Goal: Contribute content: Contribute content

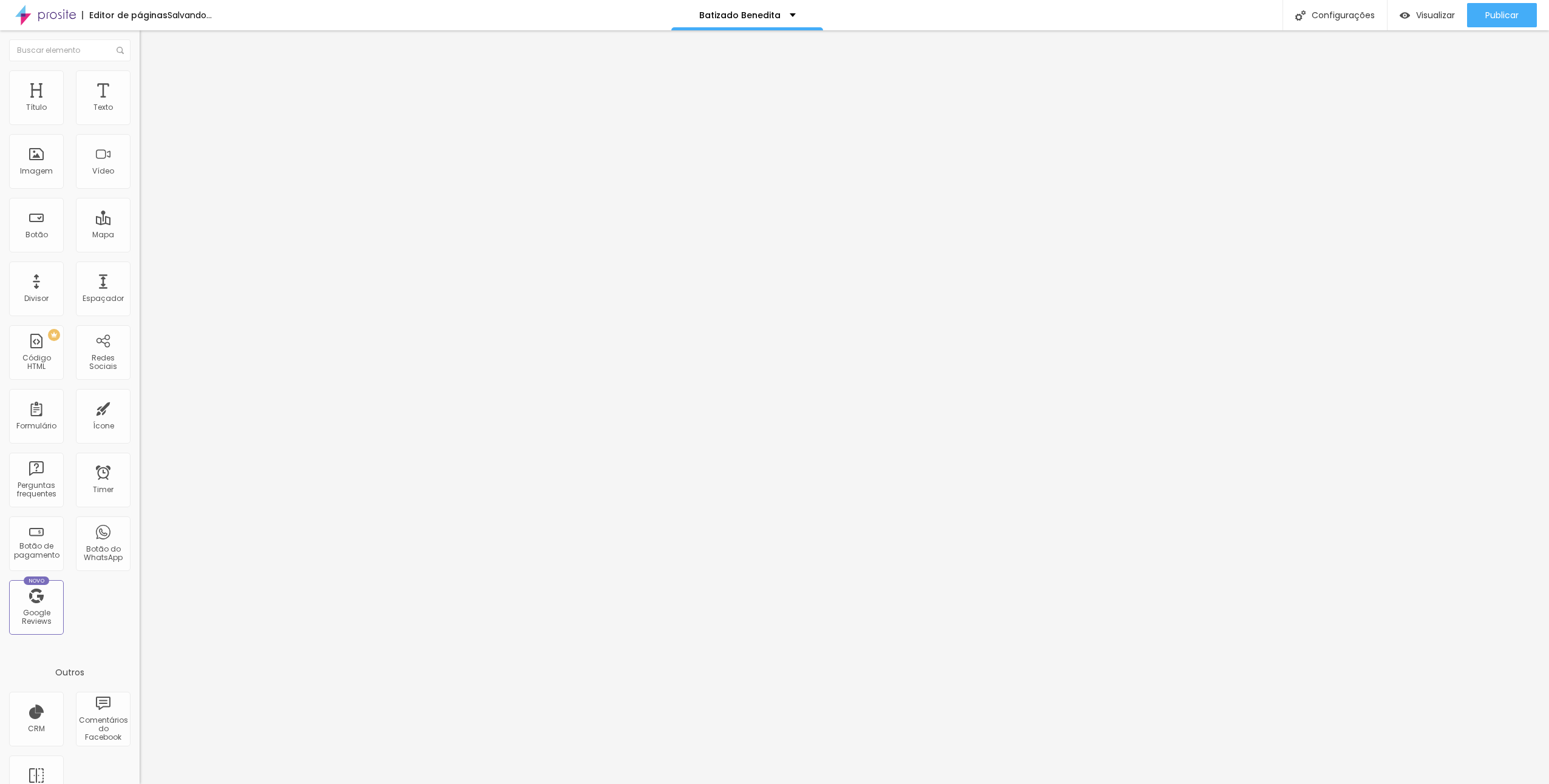
click at [139, 105] on span "Trocar imagem" at bounding box center [172, 99] width 66 height 11
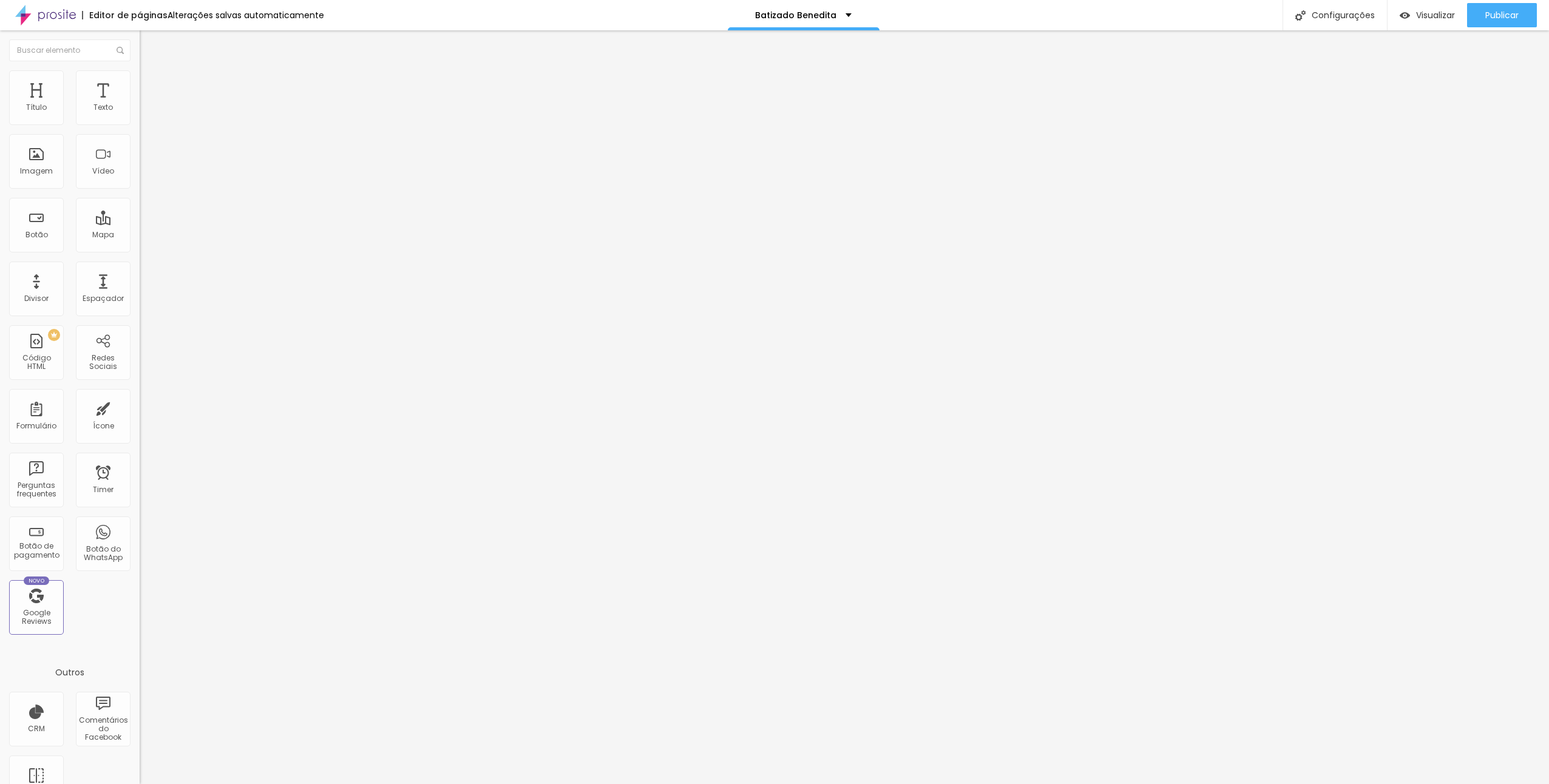
click at [139, 105] on span "Trocar imagem" at bounding box center [172, 99] width 66 height 11
click at [1447, 783] on div at bounding box center [774, 797] width 1549 height 11
click at [139, 105] on span "Trocar imagem" at bounding box center [172, 99] width 66 height 11
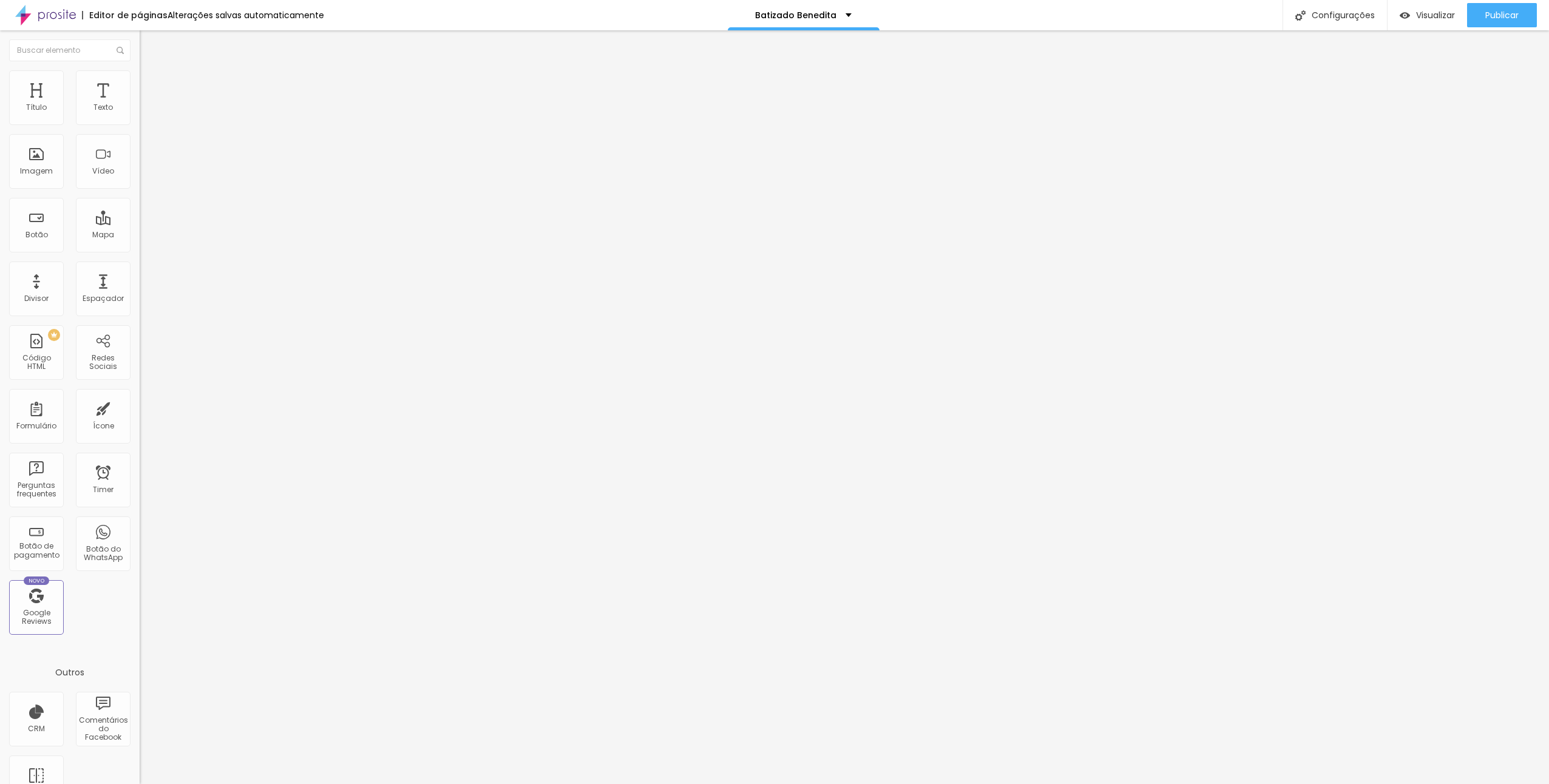
click at [139, 105] on span "Trocar imagem" at bounding box center [172, 99] width 66 height 11
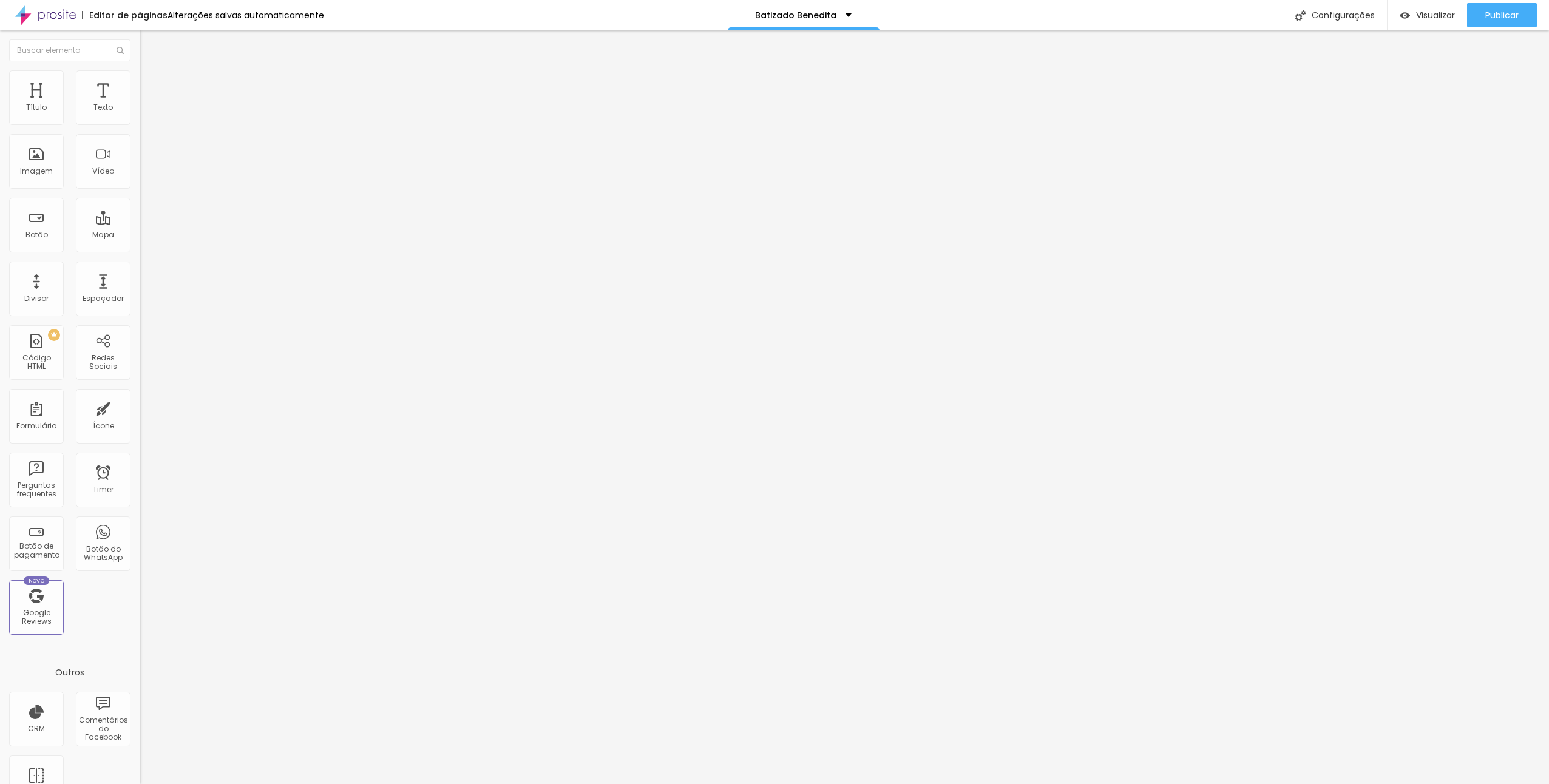
click at [139, 105] on span "Trocar imagem" at bounding box center [172, 99] width 66 height 11
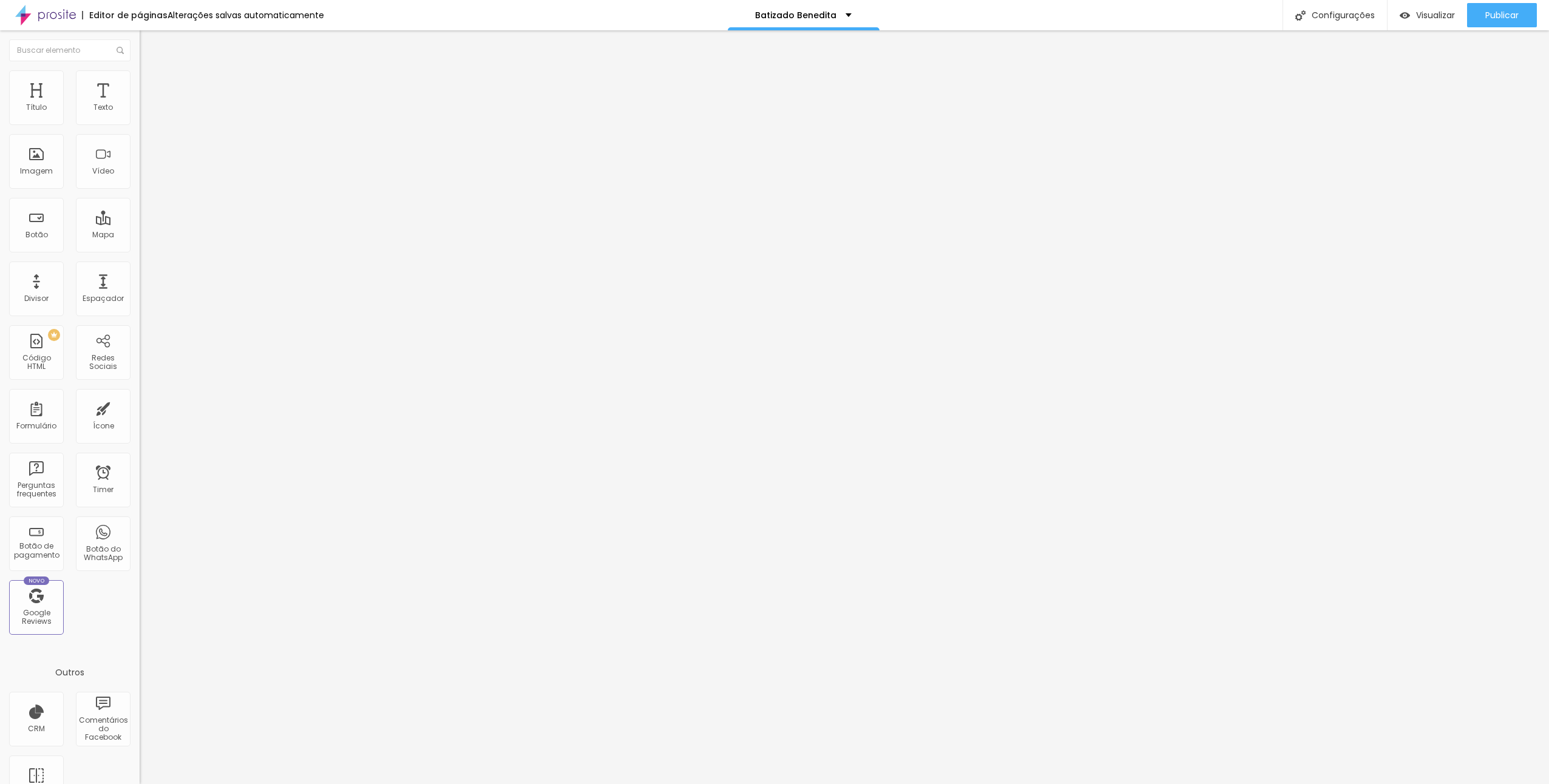
click at [139, 105] on span "Trocar imagem" at bounding box center [172, 99] width 66 height 11
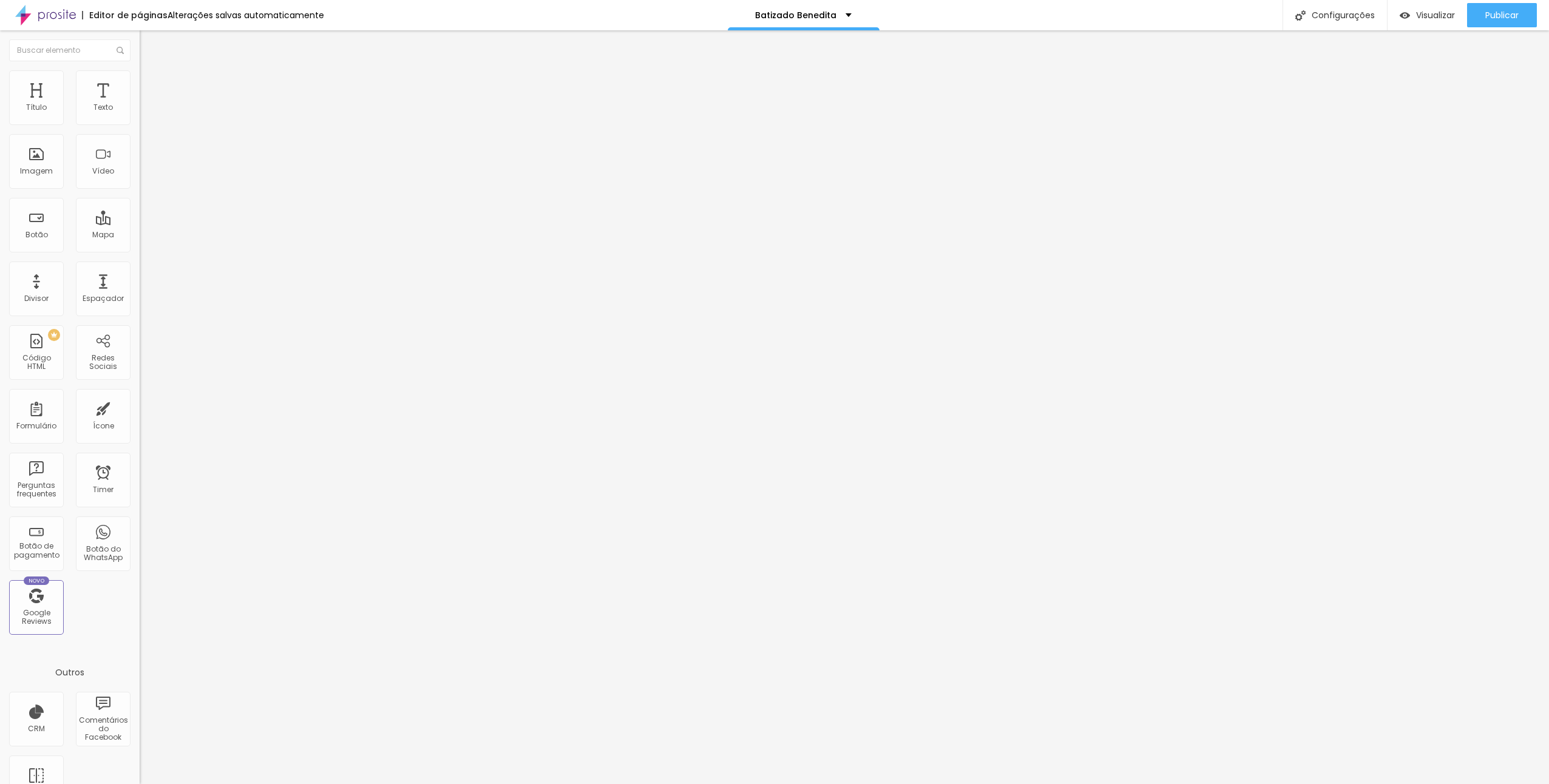
click at [139, 105] on span "Trocar imagem" at bounding box center [172, 99] width 66 height 11
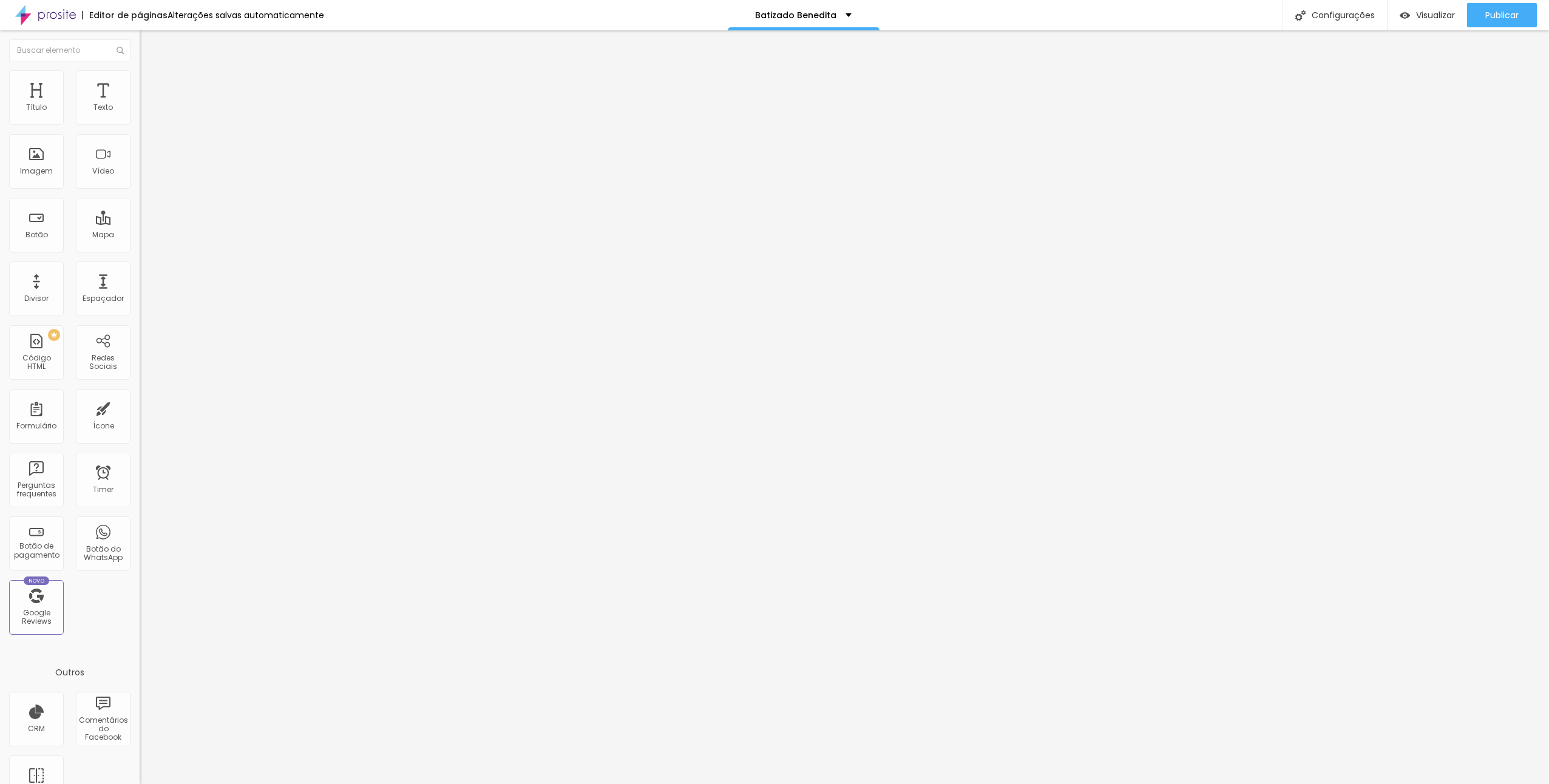
click at [139, 105] on span "Trocar imagem" at bounding box center [172, 99] width 66 height 11
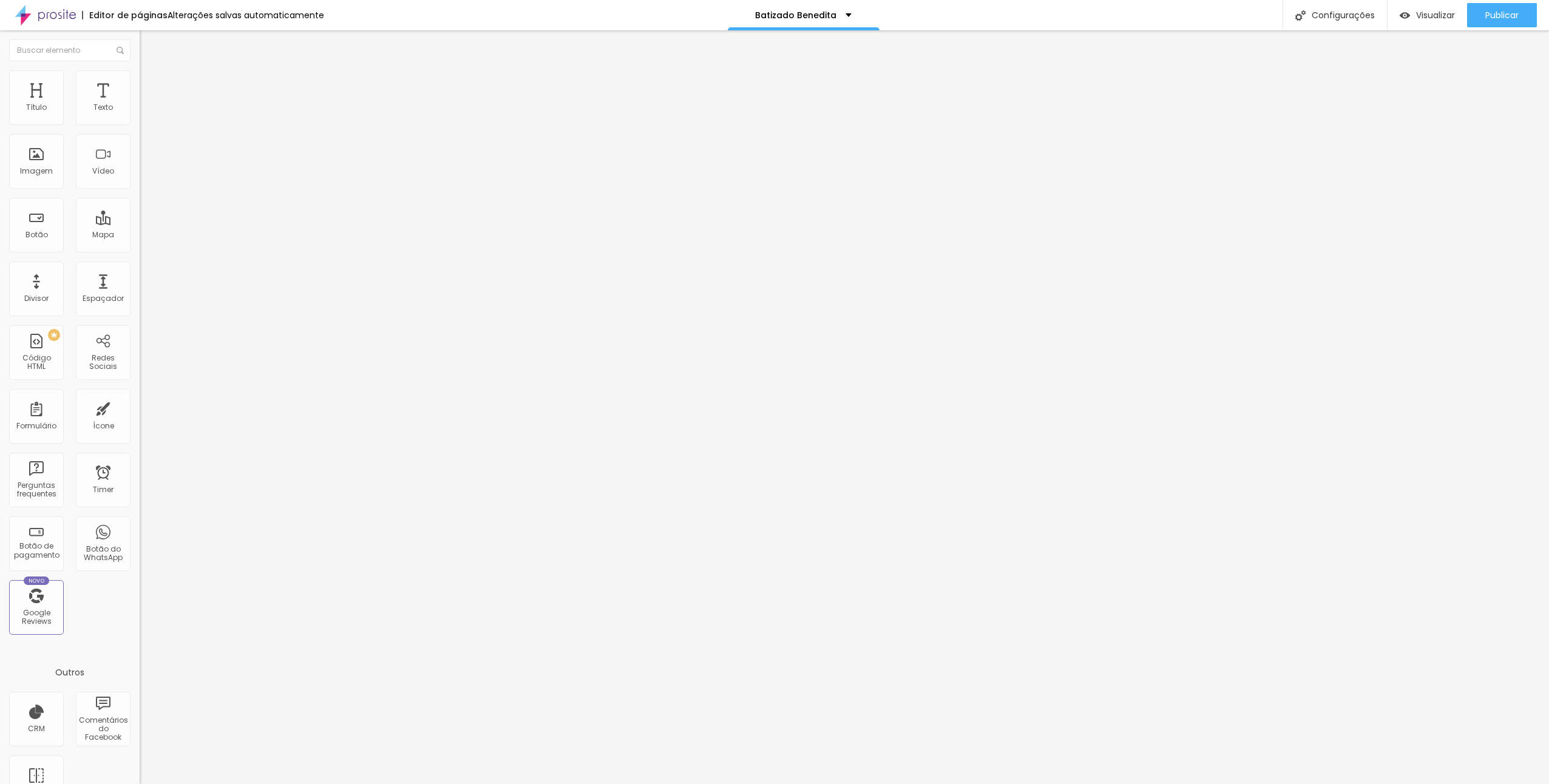
click at [139, 105] on span "Trocar imagem" at bounding box center [172, 99] width 66 height 11
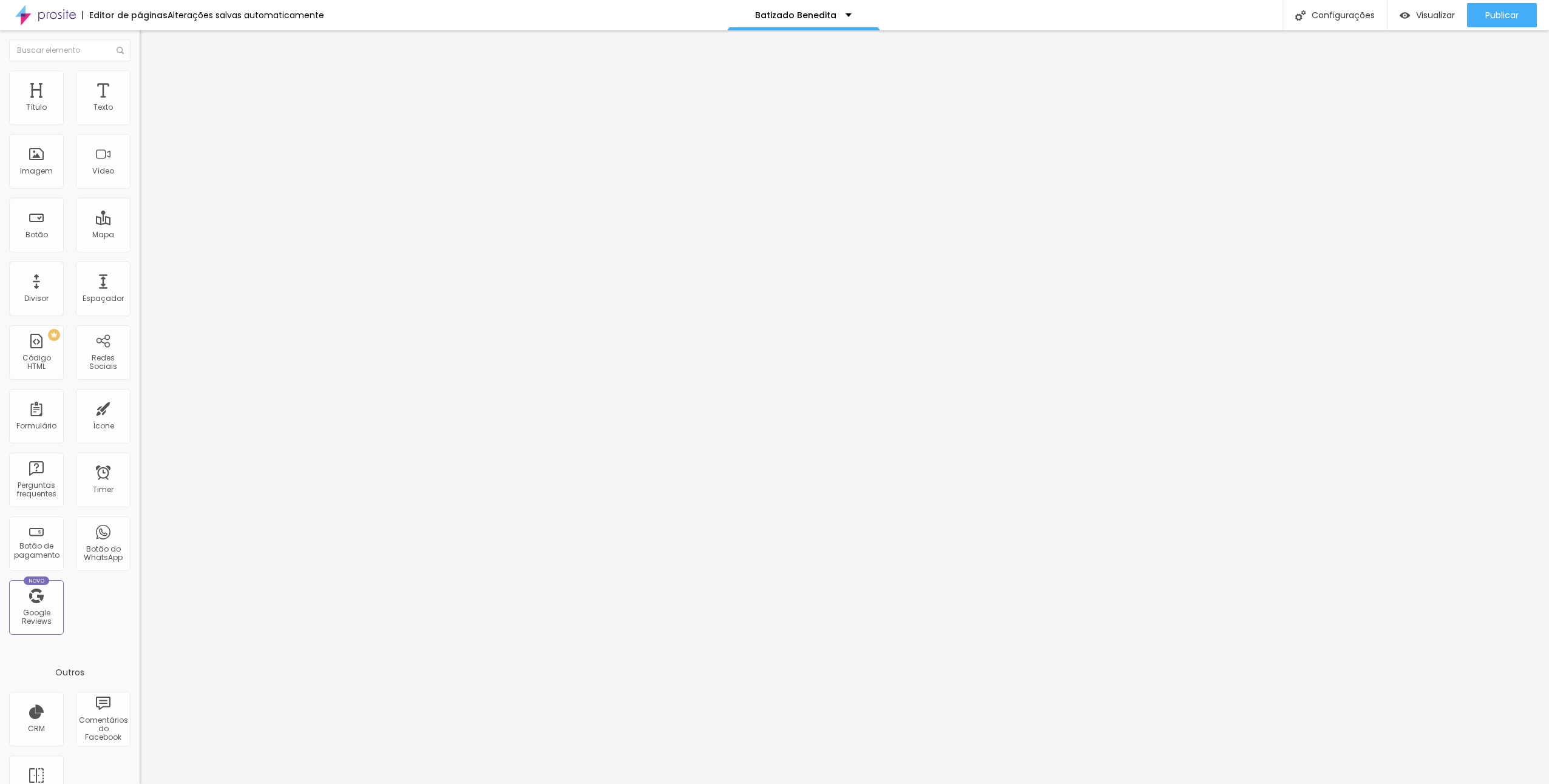
click at [139, 105] on span "Trocar imagem" at bounding box center [172, 99] width 66 height 11
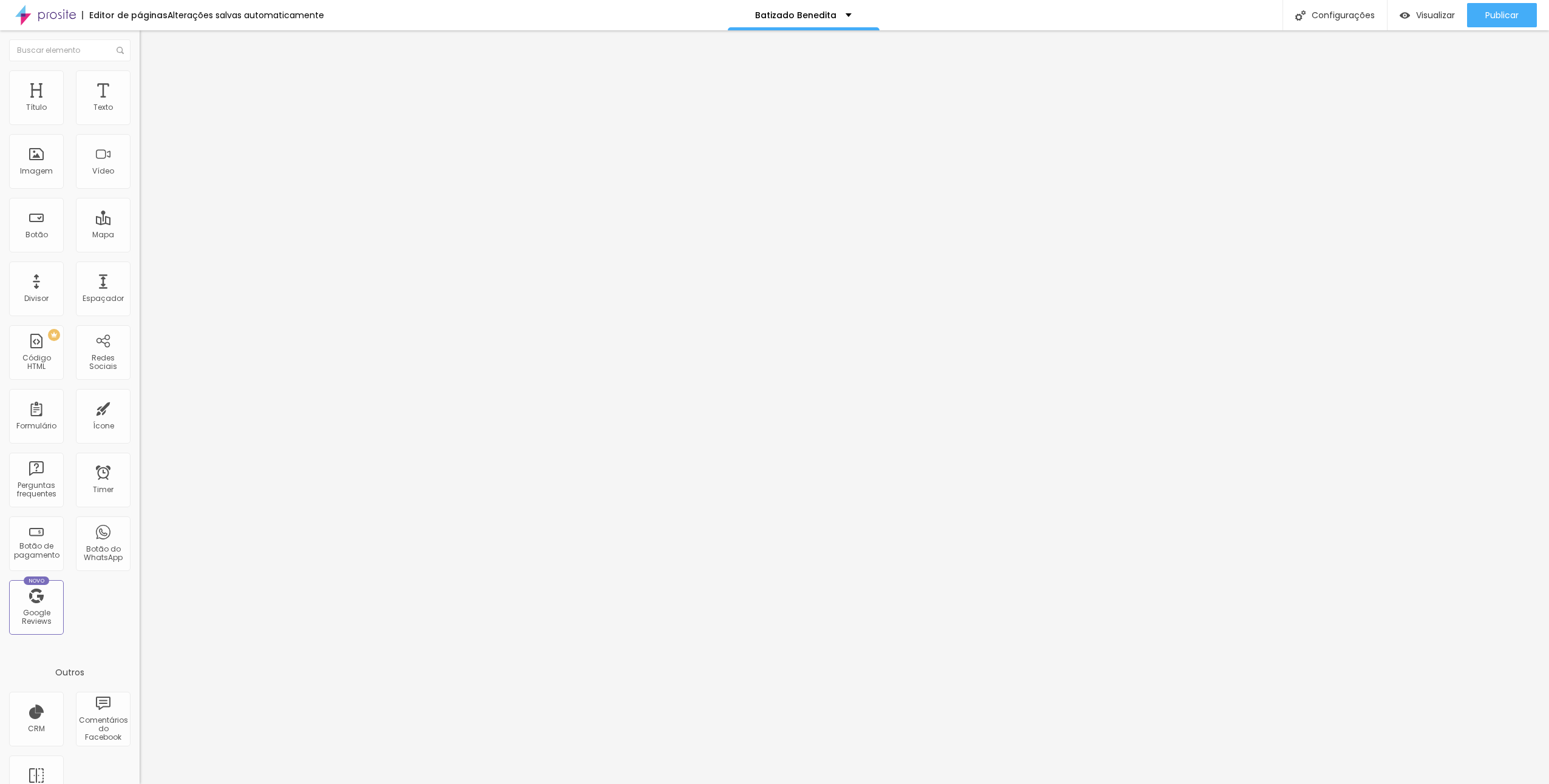
click at [139, 105] on span "Trocar imagem" at bounding box center [172, 99] width 66 height 11
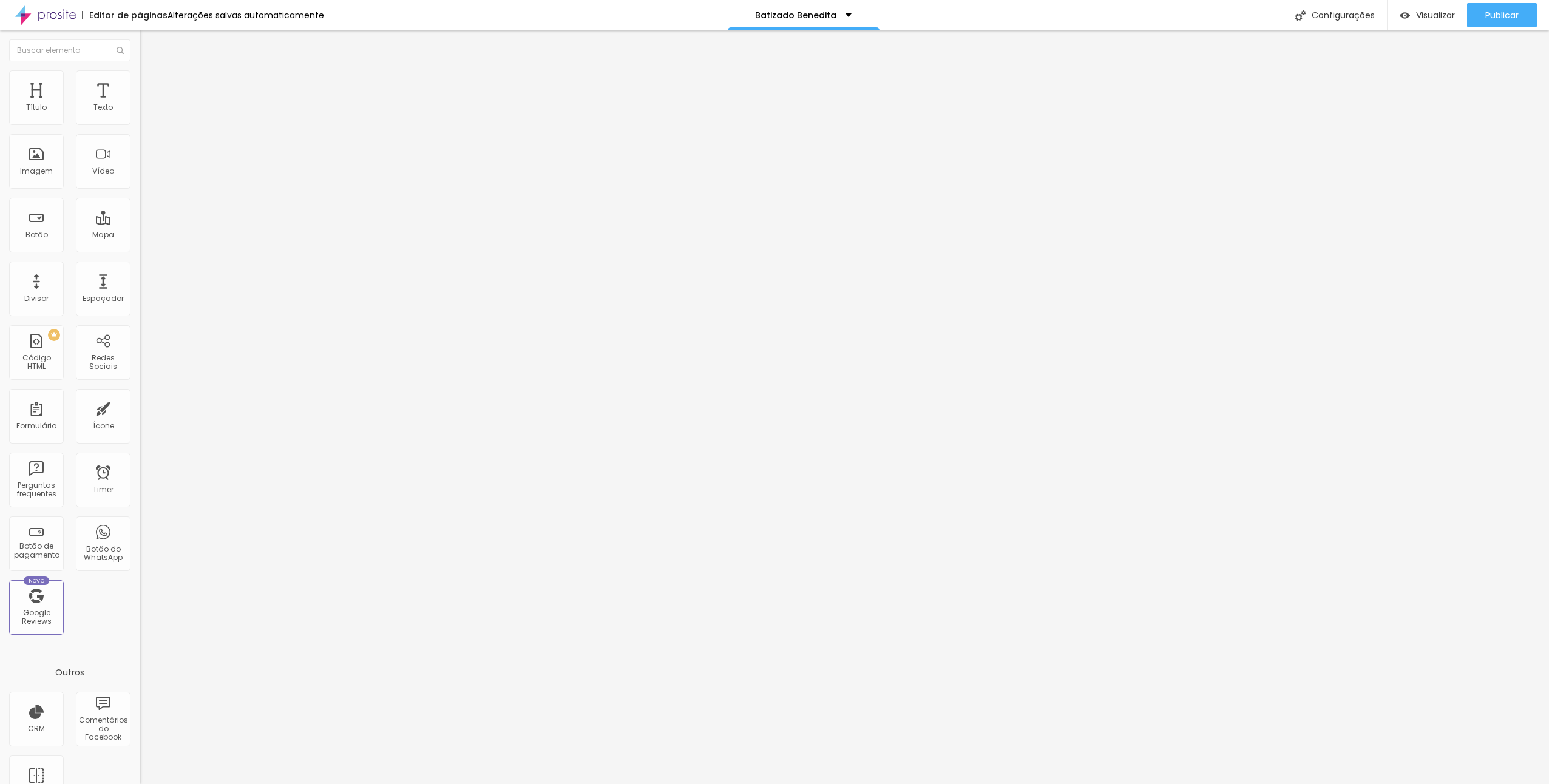
click at [139, 105] on span "Trocar imagem" at bounding box center [172, 99] width 66 height 11
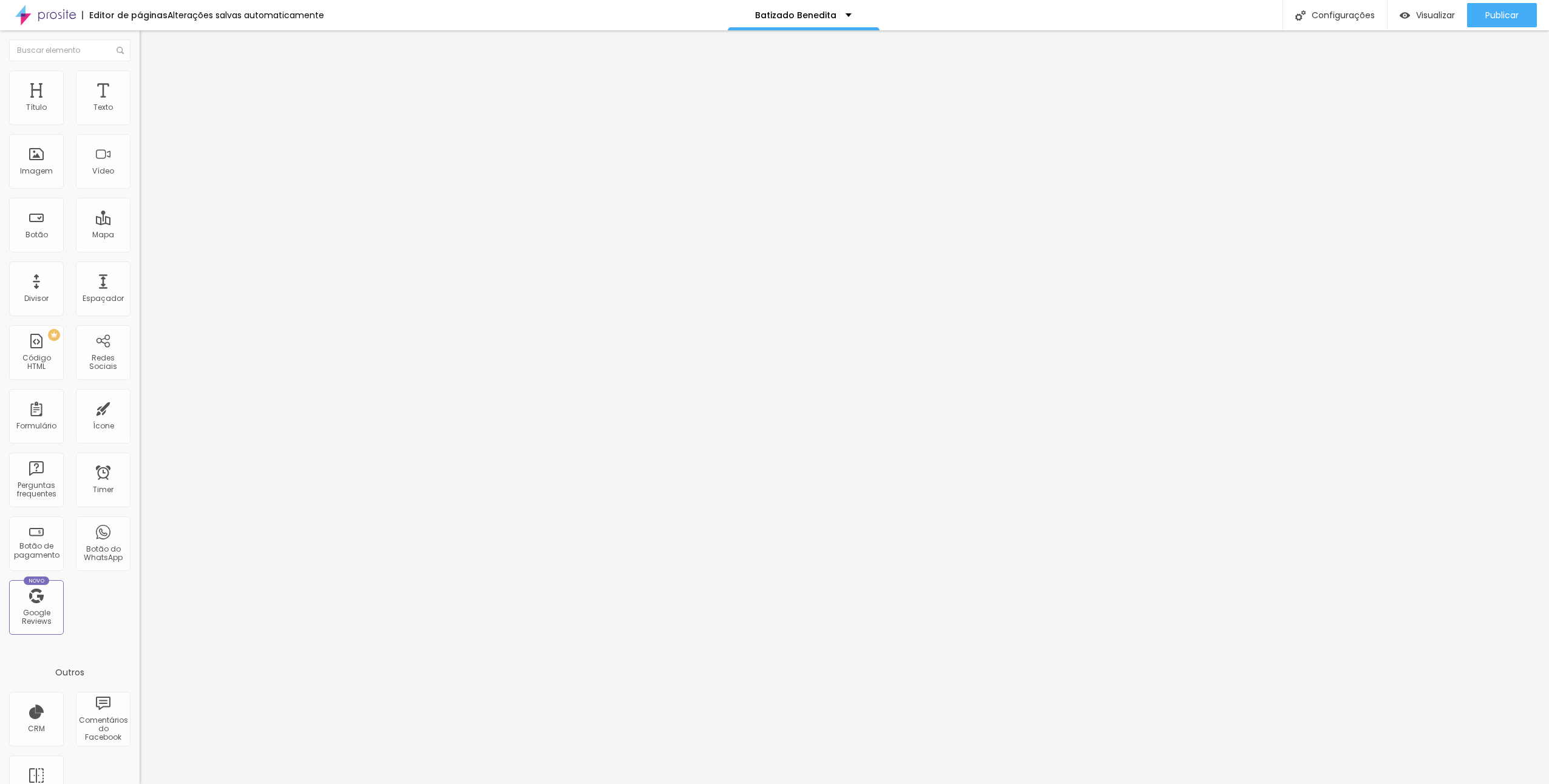
click at [139, 105] on span "Trocar imagem" at bounding box center [172, 99] width 66 height 11
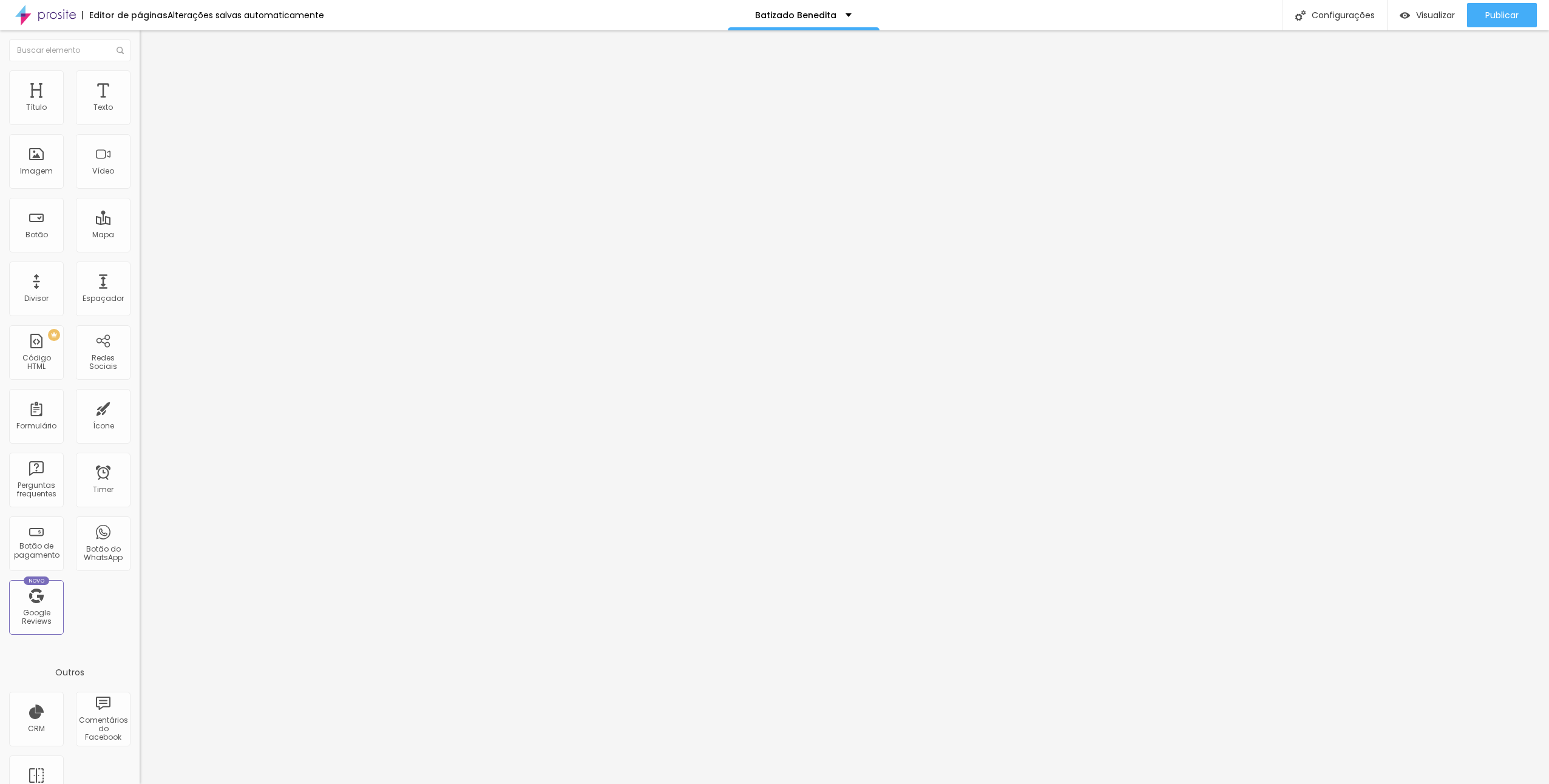
click at [139, 105] on span "Trocar imagem" at bounding box center [172, 99] width 66 height 11
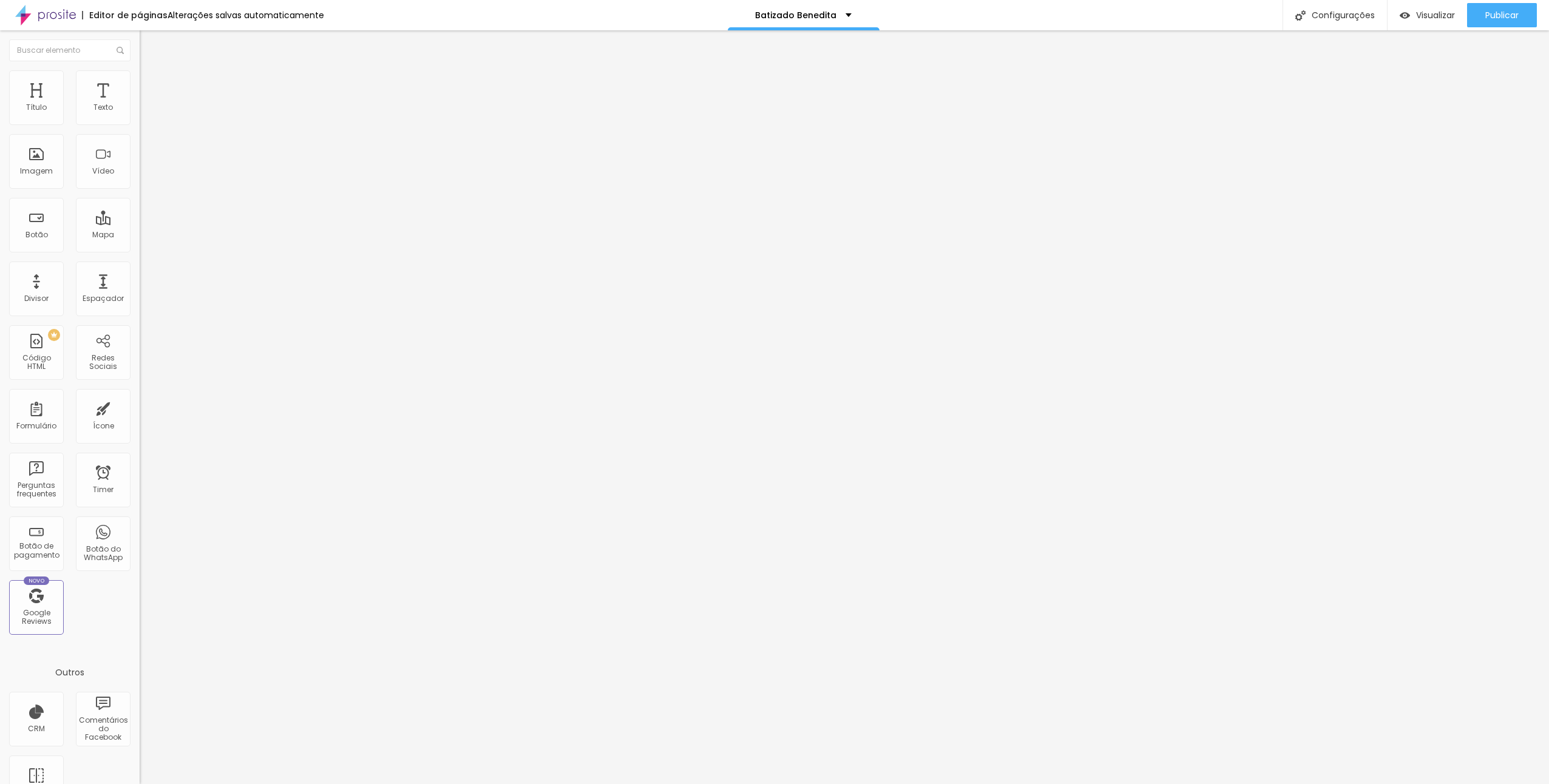
click at [139, 105] on span "Trocar imagem" at bounding box center [172, 99] width 66 height 11
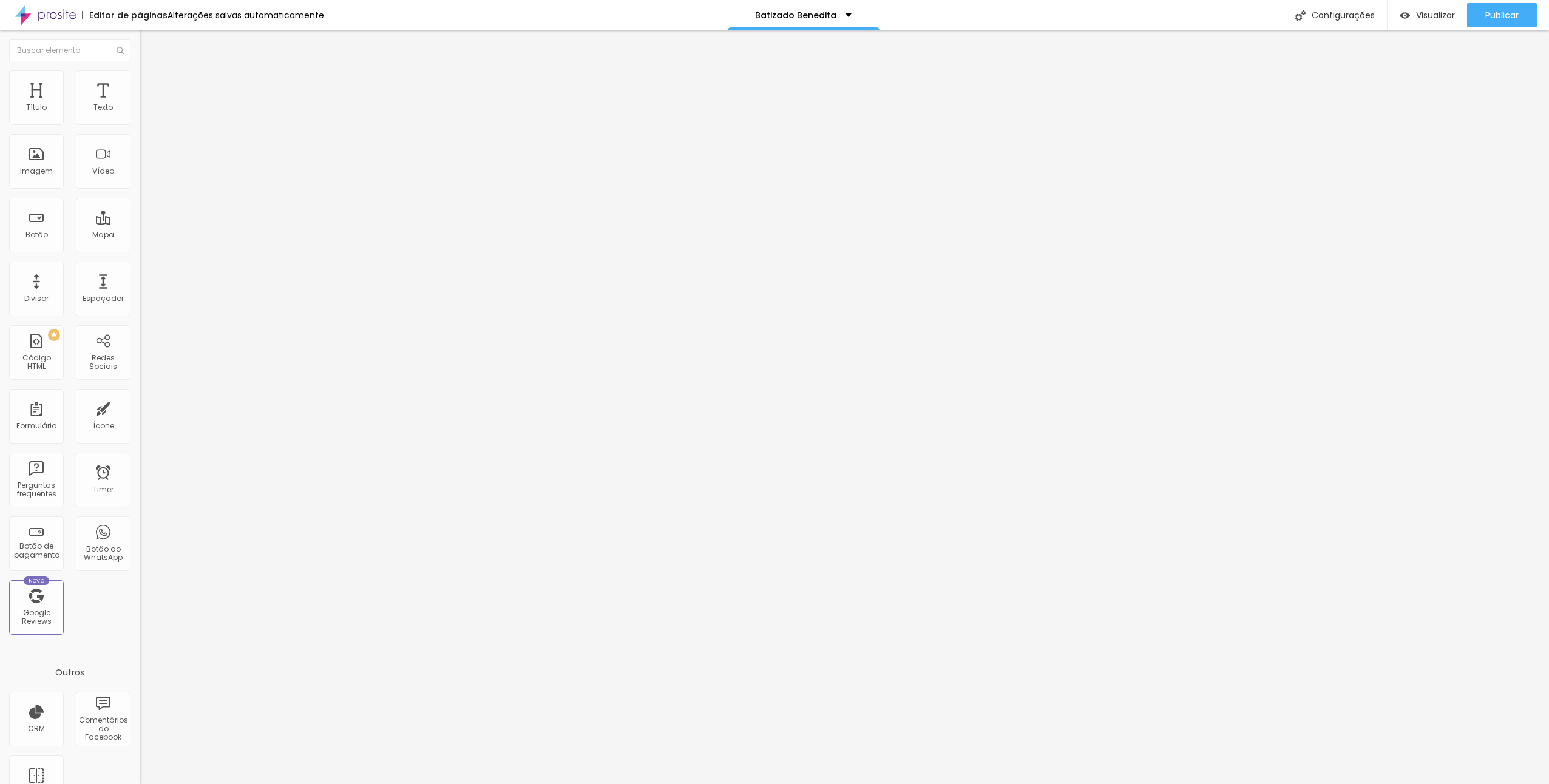
click at [139, 249] on input "https://" at bounding box center [212, 243] width 146 height 12
drag, startPoint x: 54, startPoint y: 328, endPoint x: -1, endPoint y: 324, distance: 55.1
click at [0, 324] on html "Editor de páginas Alterações salvas automaticamente Batizado Benedita Configura…" at bounding box center [774, 392] width 1549 height 784
paste input "https://www.fdmarques.com/batizado-benedita-2"
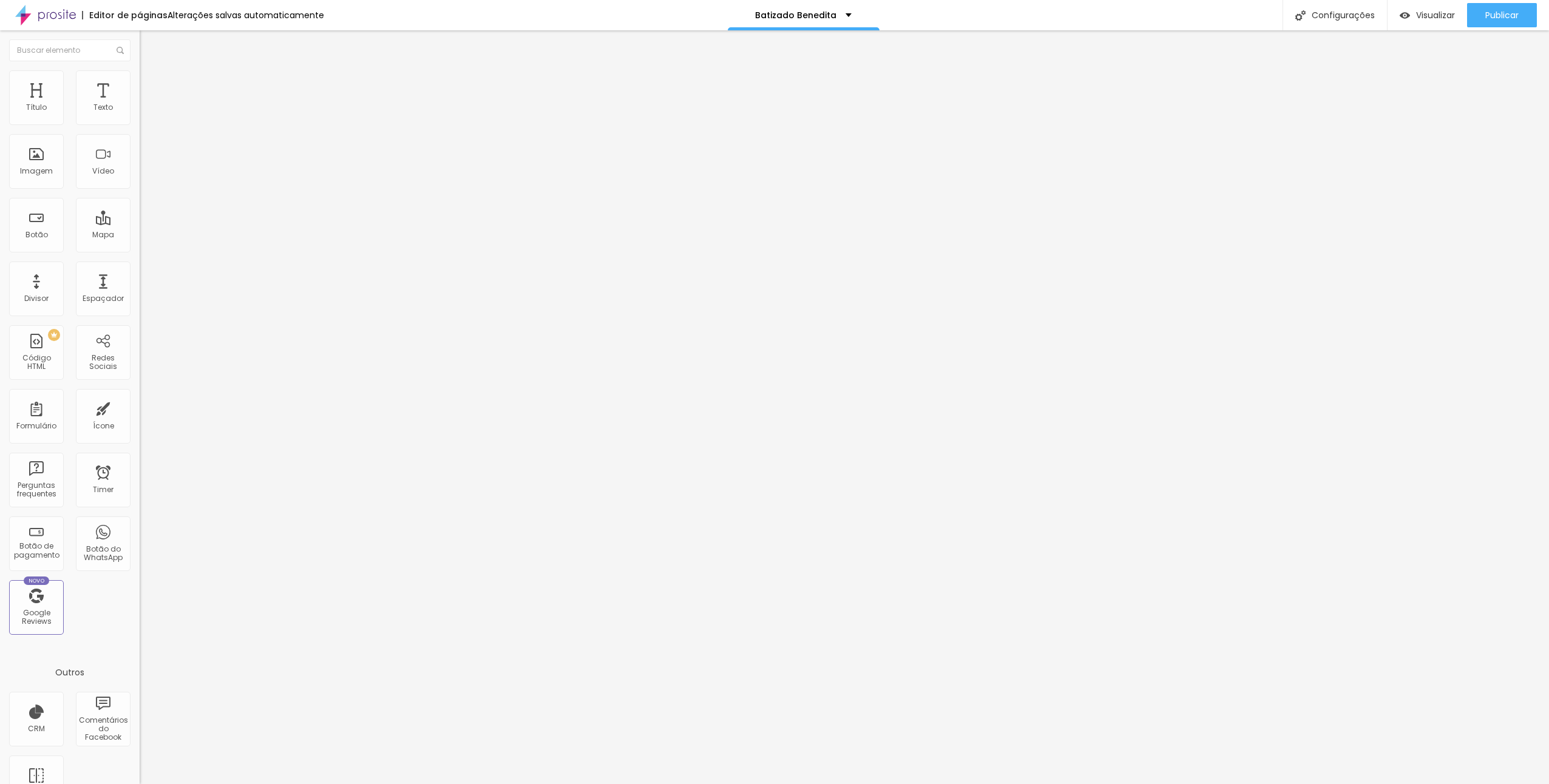
drag, startPoint x: 127, startPoint y: 325, endPoint x: -2, endPoint y: 312, distance: 129.7
click at [0, 312] on html "Editor de páginas Alterações salvas automaticamente Batizado Benedita Configura…" at bounding box center [774, 392] width 1549 height 784
type input "https://www.fdmarques.com/batizado-benedita-2"
click at [1514, 17] on span "Publicar" at bounding box center [1502, 16] width 34 height 10
click at [139, 249] on input "https://www.fdmarques.com/batizado-benedita-2" at bounding box center [212, 243] width 146 height 12
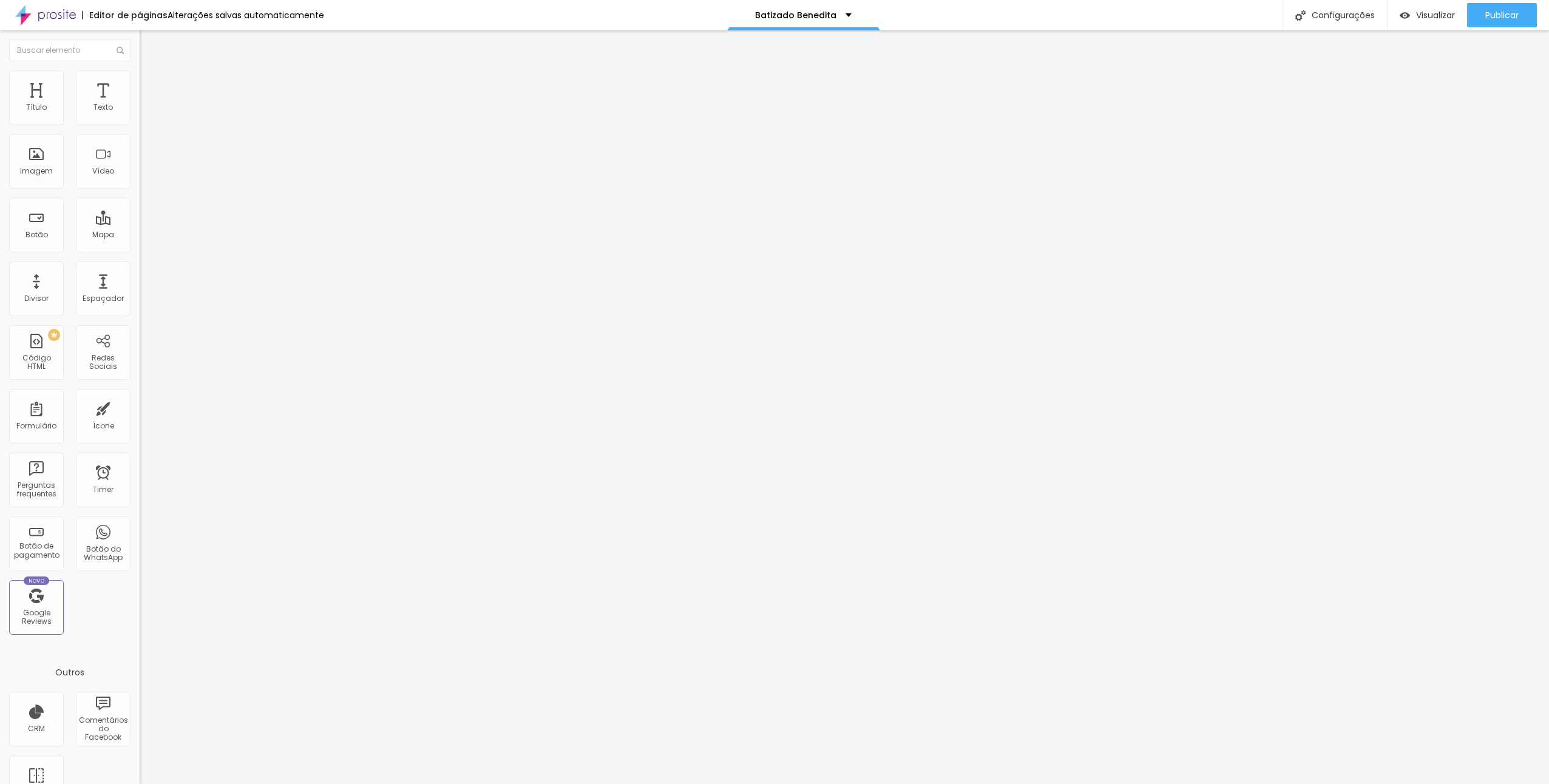
drag, startPoint x: 126, startPoint y: 328, endPoint x: 114, endPoint y: 319, distance: 15.0
click at [139, 249] on input "https://www.fdmarques.com/batizado-benedita-2" at bounding box center [212, 243] width 146 height 12
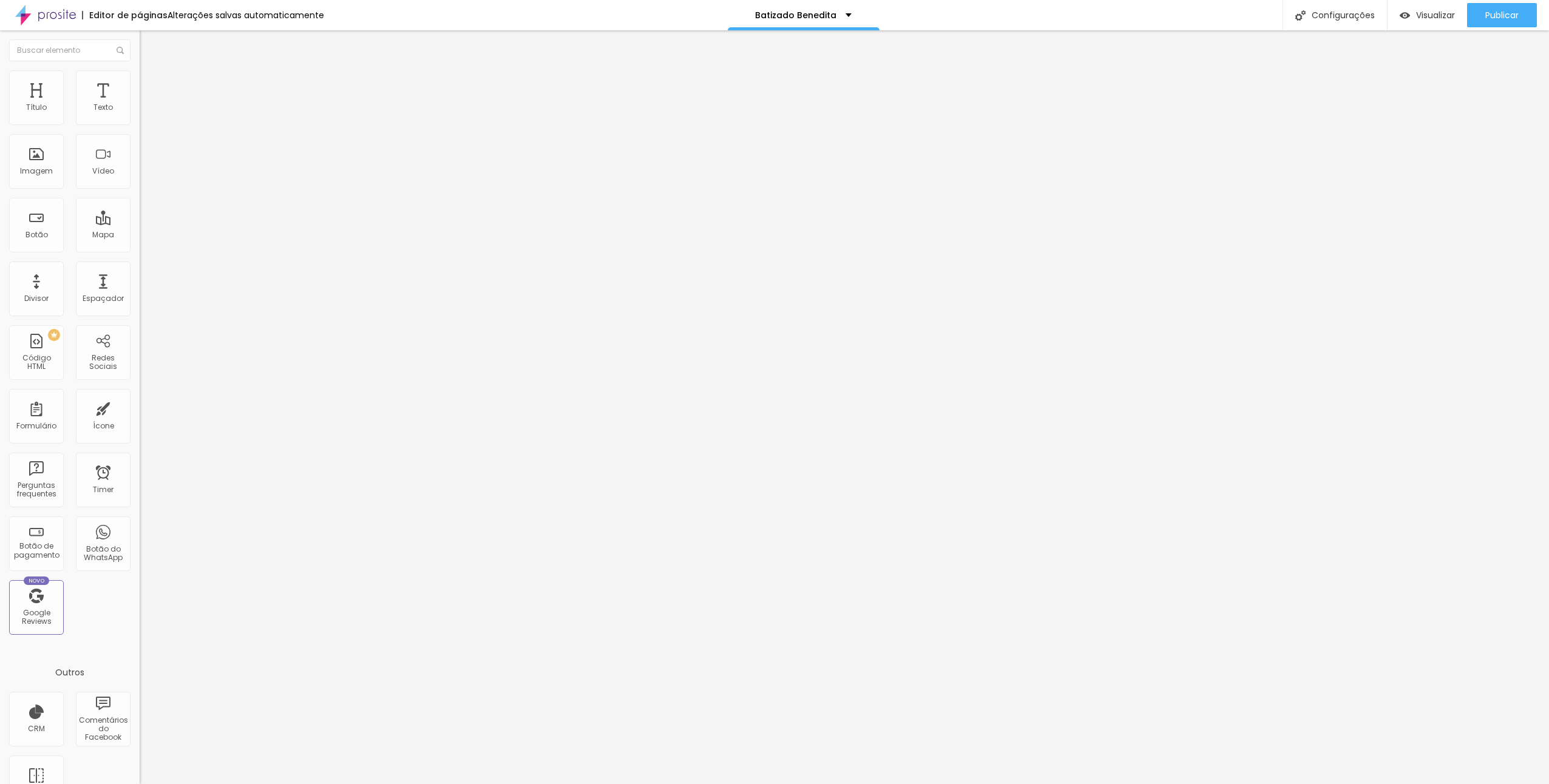
click at [139, 249] on input "https://www.fdmarques.com/batizado-benedita-2" at bounding box center [212, 243] width 146 height 12
drag, startPoint x: 129, startPoint y: 327, endPoint x: 1, endPoint y: 327, distance: 128.0
click at [139, 278] on div "Trocar imagem Descrição da imagem (Alt) Alinhamento Proporção Original Cinema 1…" at bounding box center [209, 186] width 139 height 183
click at [139, 105] on span "Trocar imagem" at bounding box center [172, 99] width 66 height 11
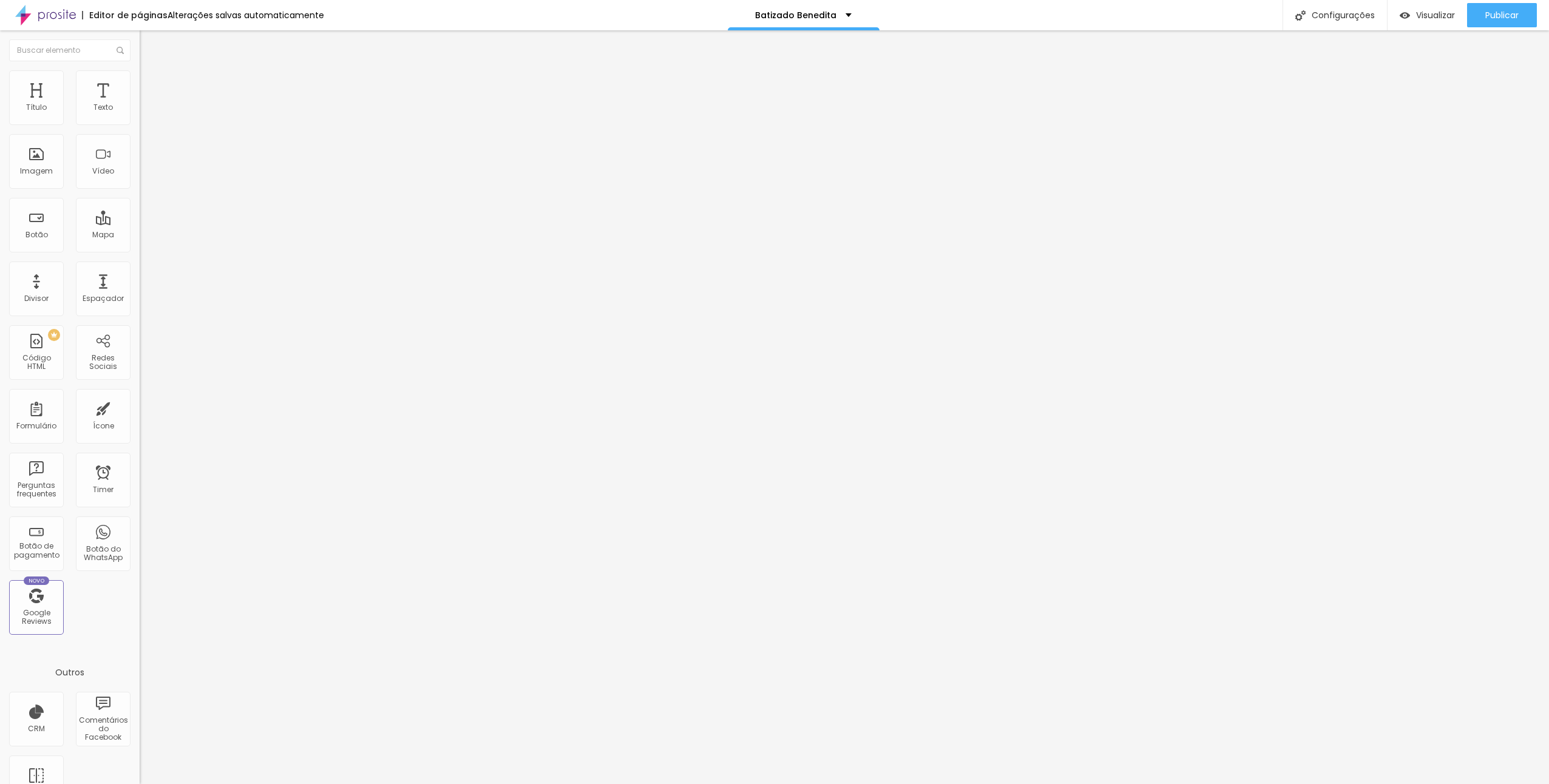
click at [1449, 783] on div at bounding box center [774, 797] width 1549 height 11
click at [139, 105] on span "Trocar imagem" at bounding box center [172, 99] width 66 height 11
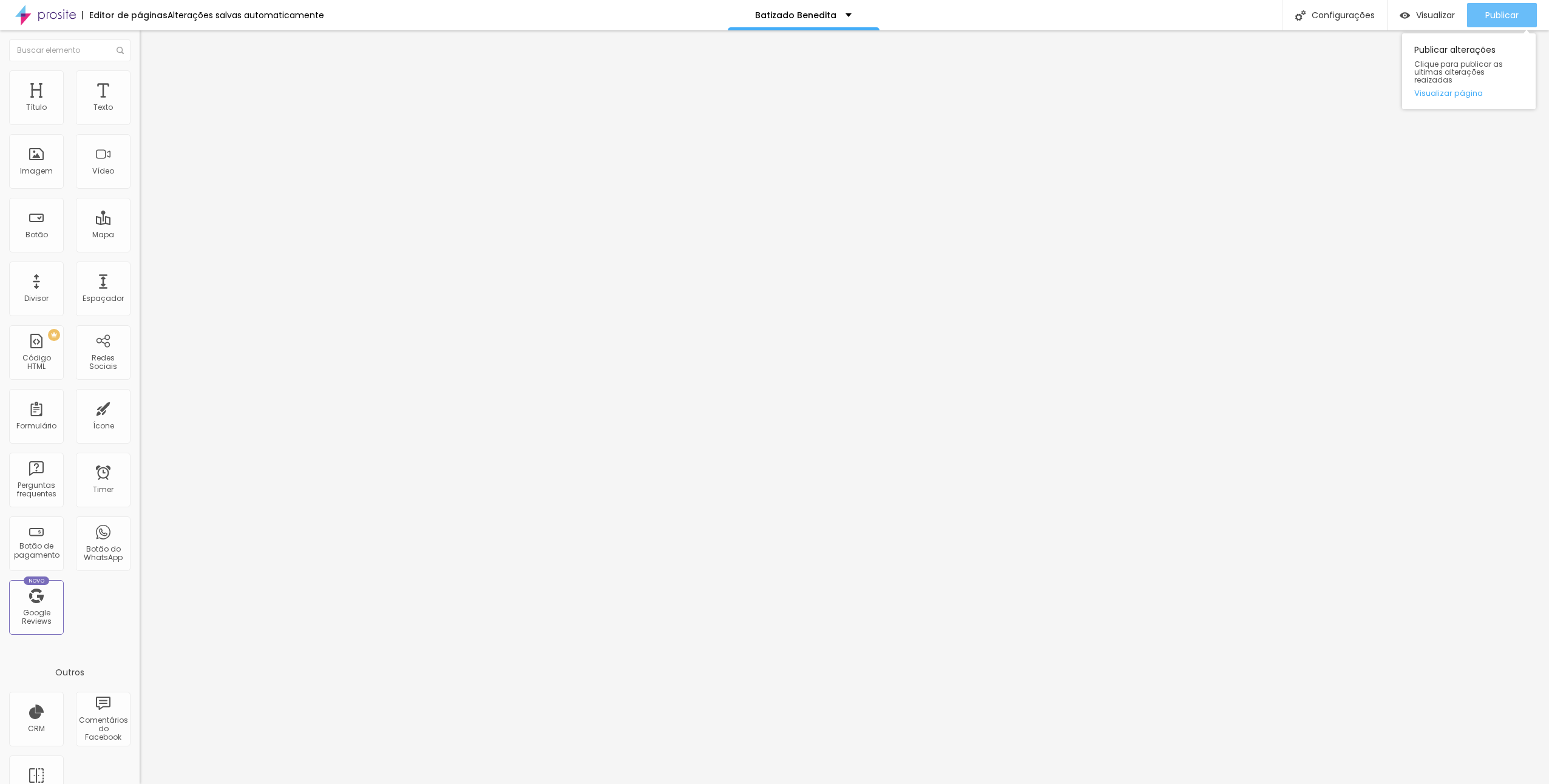
click at [1509, 22] on div "Publicar" at bounding box center [1502, 15] width 34 height 24
